Goal: Information Seeking & Learning: Learn about a topic

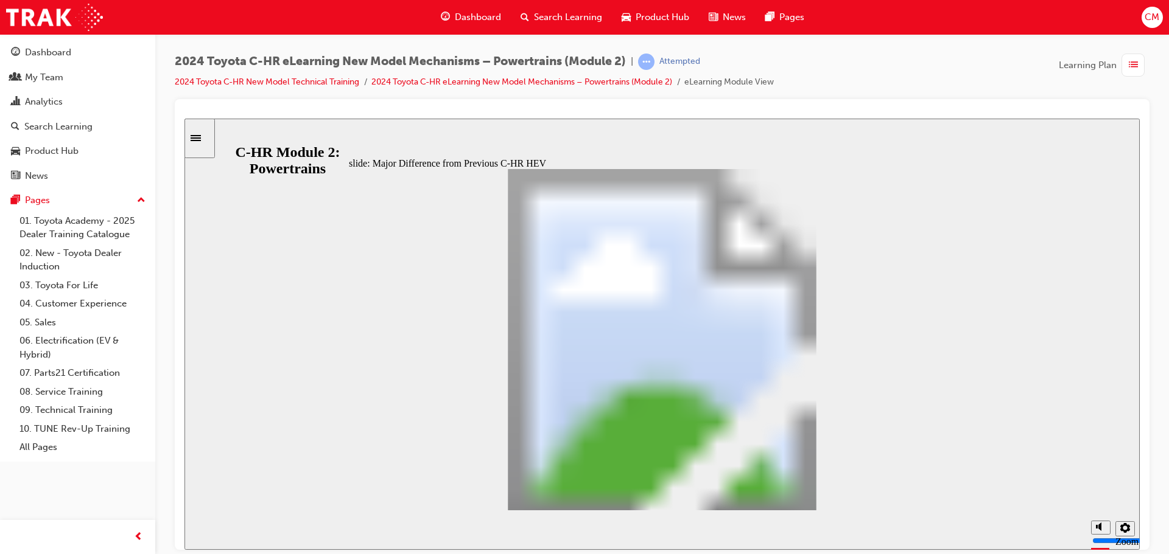
scroll to position [402, 0]
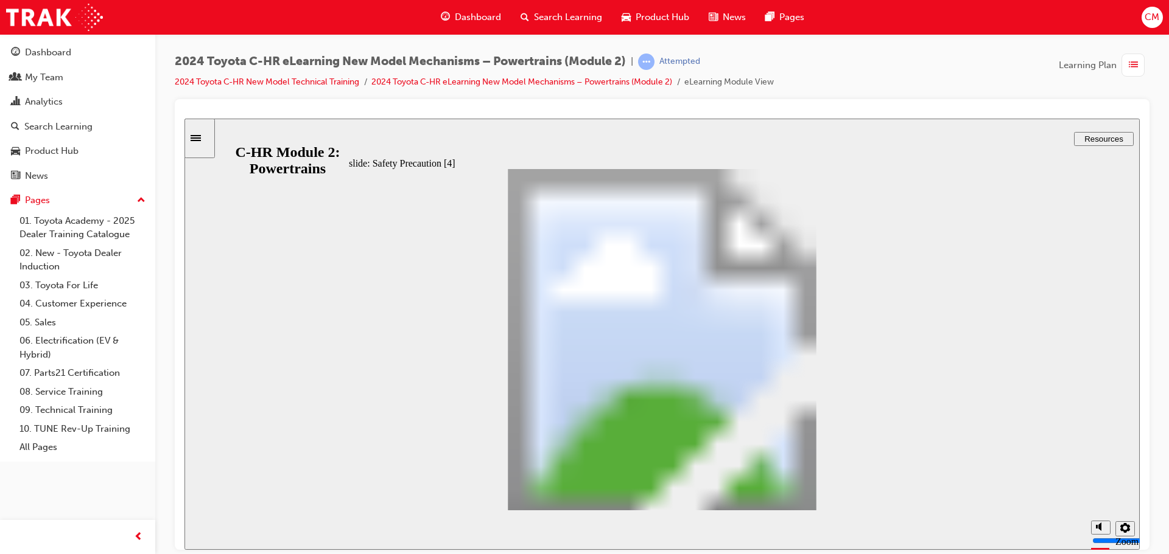
type input "2"
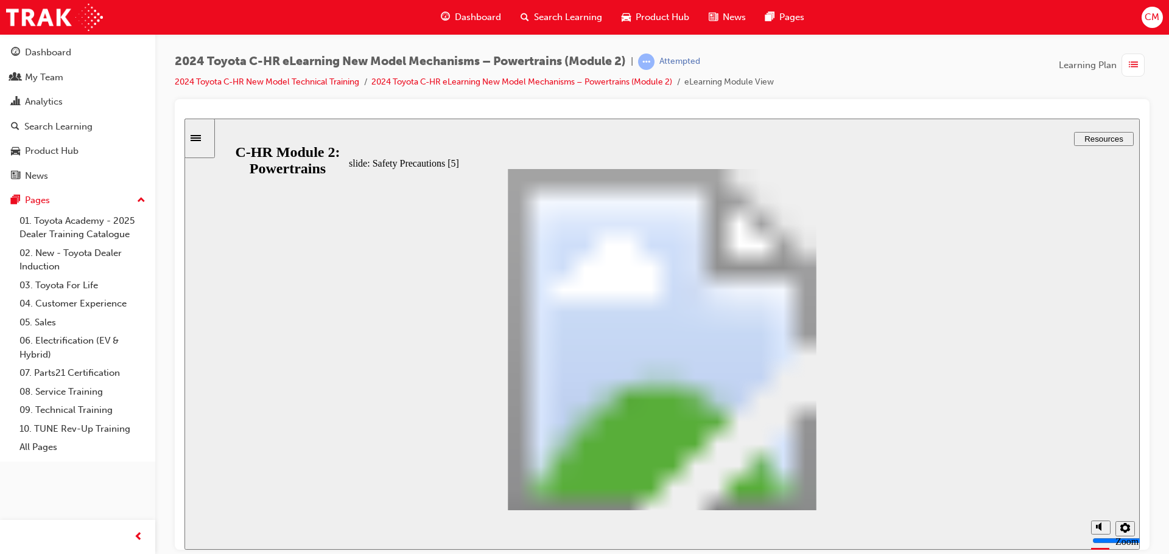
type input "2"
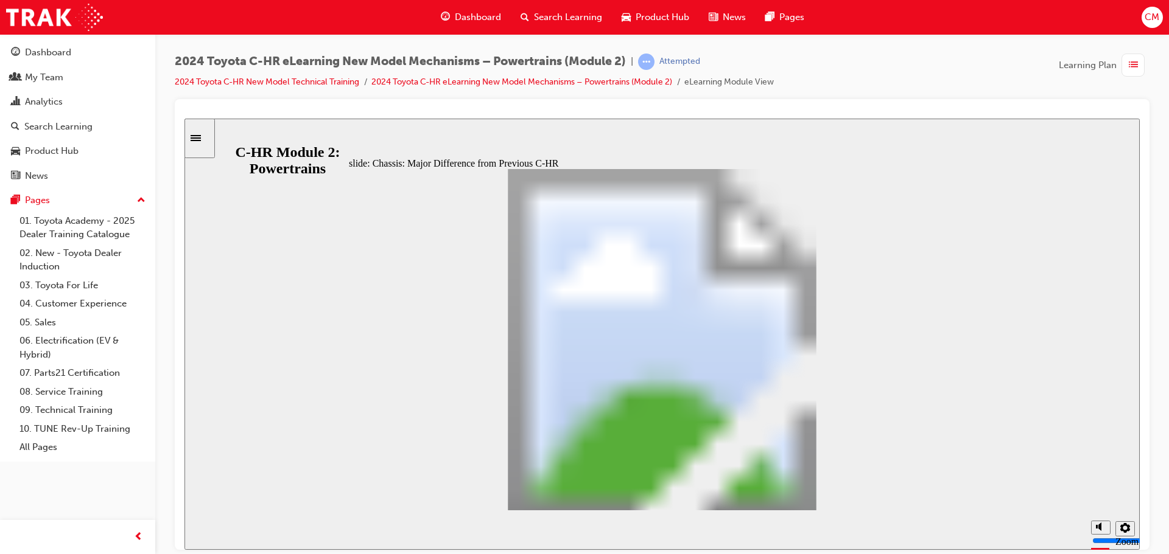
scroll to position [254, 0]
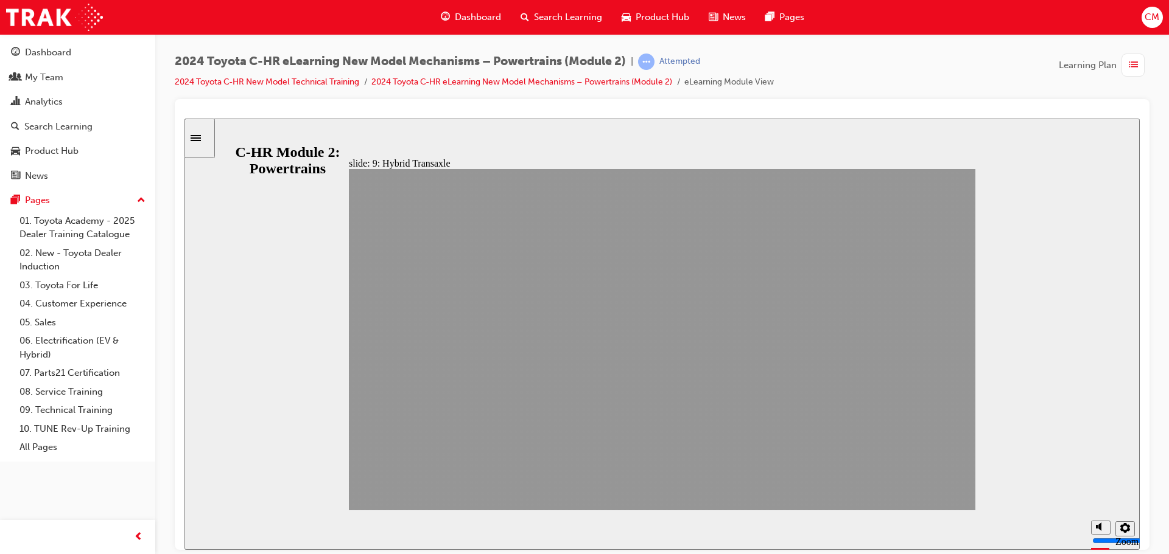
drag, startPoint x: 918, startPoint y: 479, endPoint x: 918, endPoint y: 486, distance: 6.7
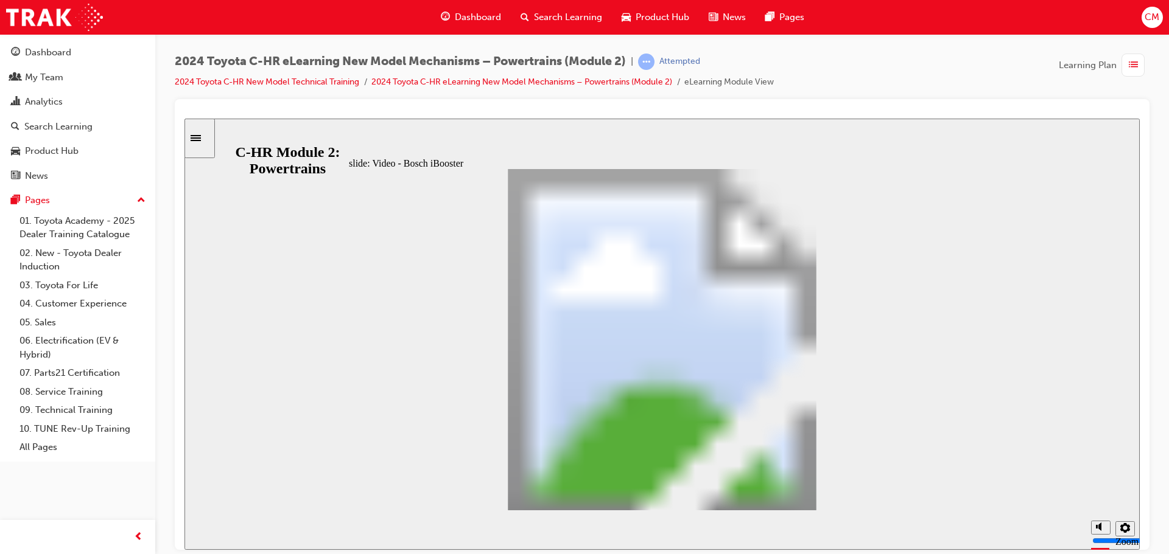
scroll to position [0, 0]
